Goal: Task Accomplishment & Management: Use online tool/utility

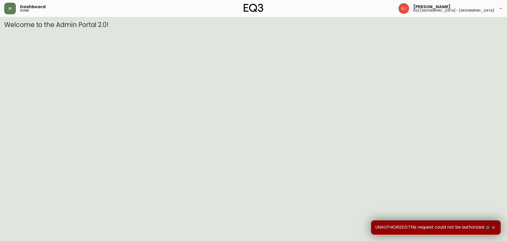
click at [4, 9] on header "Dashboard home [PERSON_NAME] eq3 [GEOGRAPHIC_DATA] - [GEOGRAPHIC_DATA]" at bounding box center [253, 8] width 507 height 17
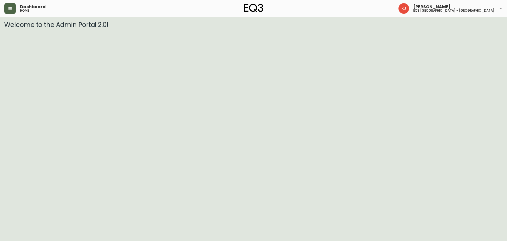
click at [10, 8] on icon "button" at bounding box center [9, 8] width 3 height 2
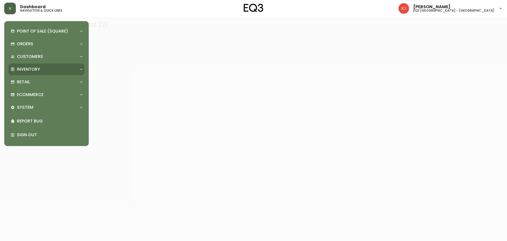
click at [30, 70] on p "Inventory" at bounding box center [28, 69] width 23 height 6
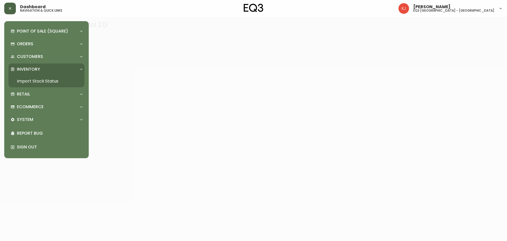
click at [43, 81] on link "Import Stock Status" at bounding box center [46, 81] width 76 height 12
